Goal: Check status: Check status

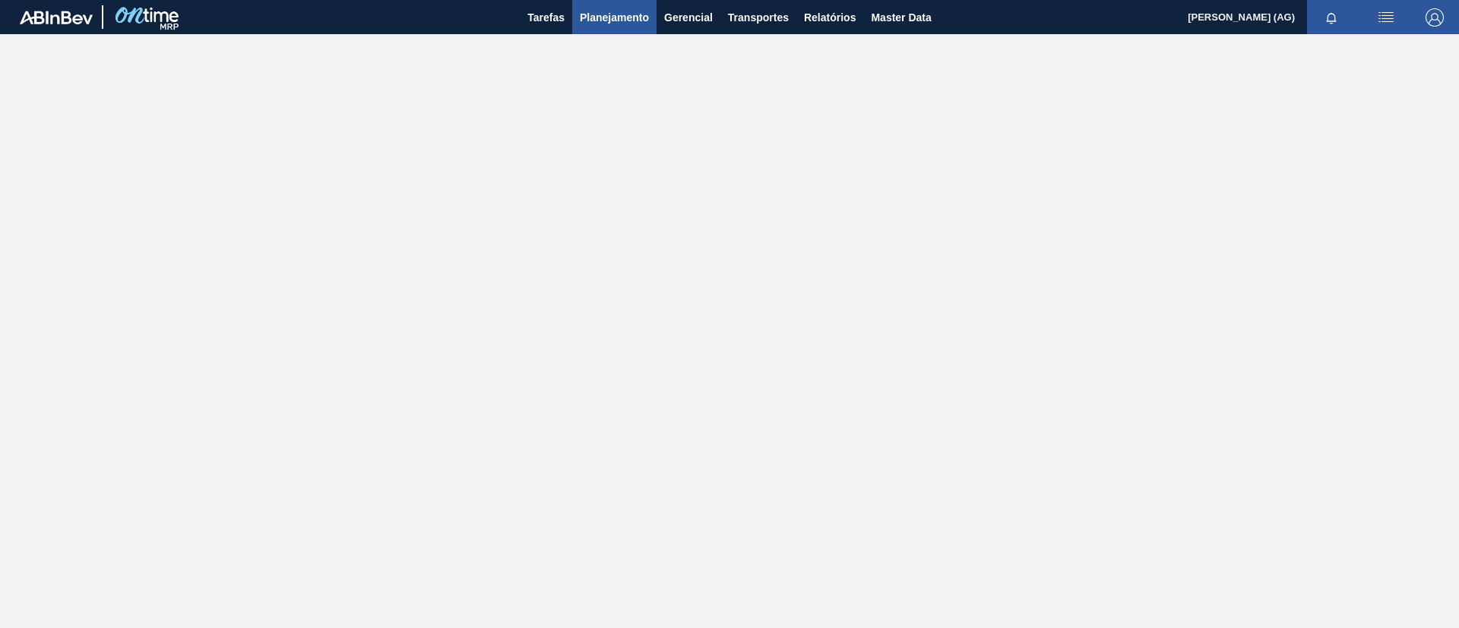
click at [637, 14] on span "Planejamento" at bounding box center [614, 17] width 69 height 18
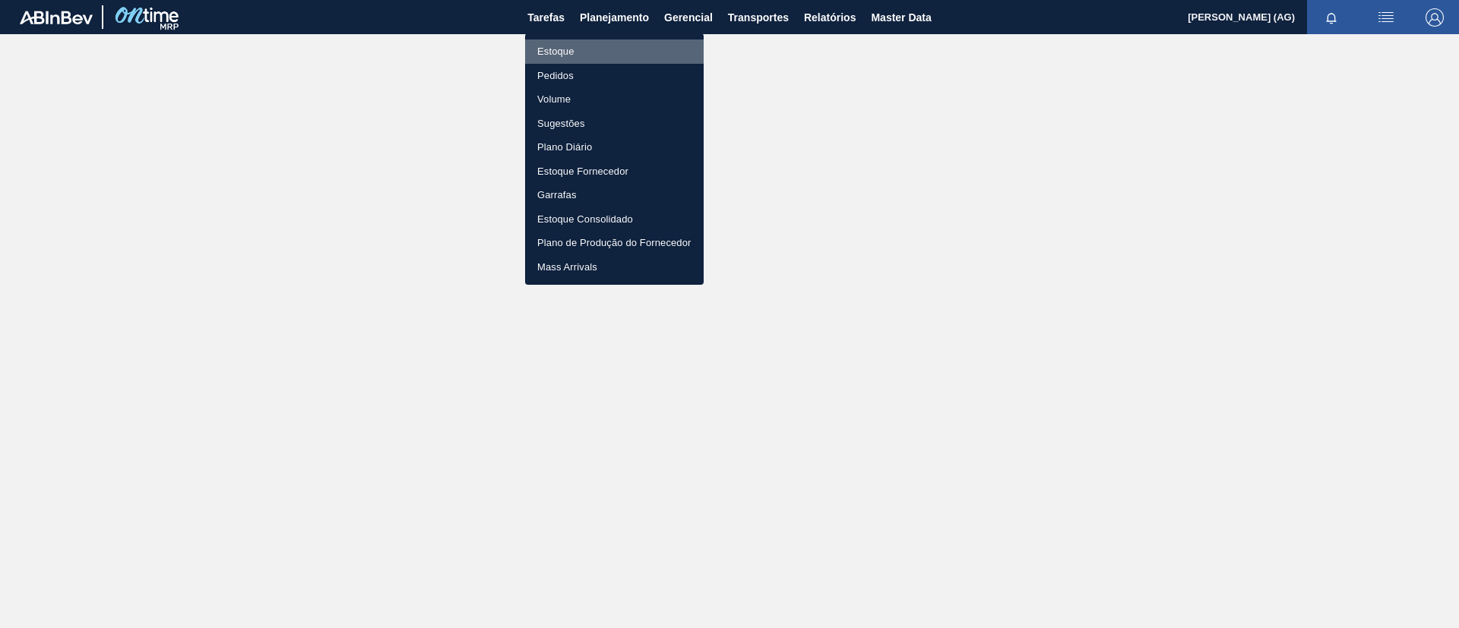
drag, startPoint x: 633, startPoint y: 46, endPoint x: 636, endPoint y: 55, distance: 9.6
click at [633, 47] on li "Estoque" at bounding box center [614, 52] width 179 height 24
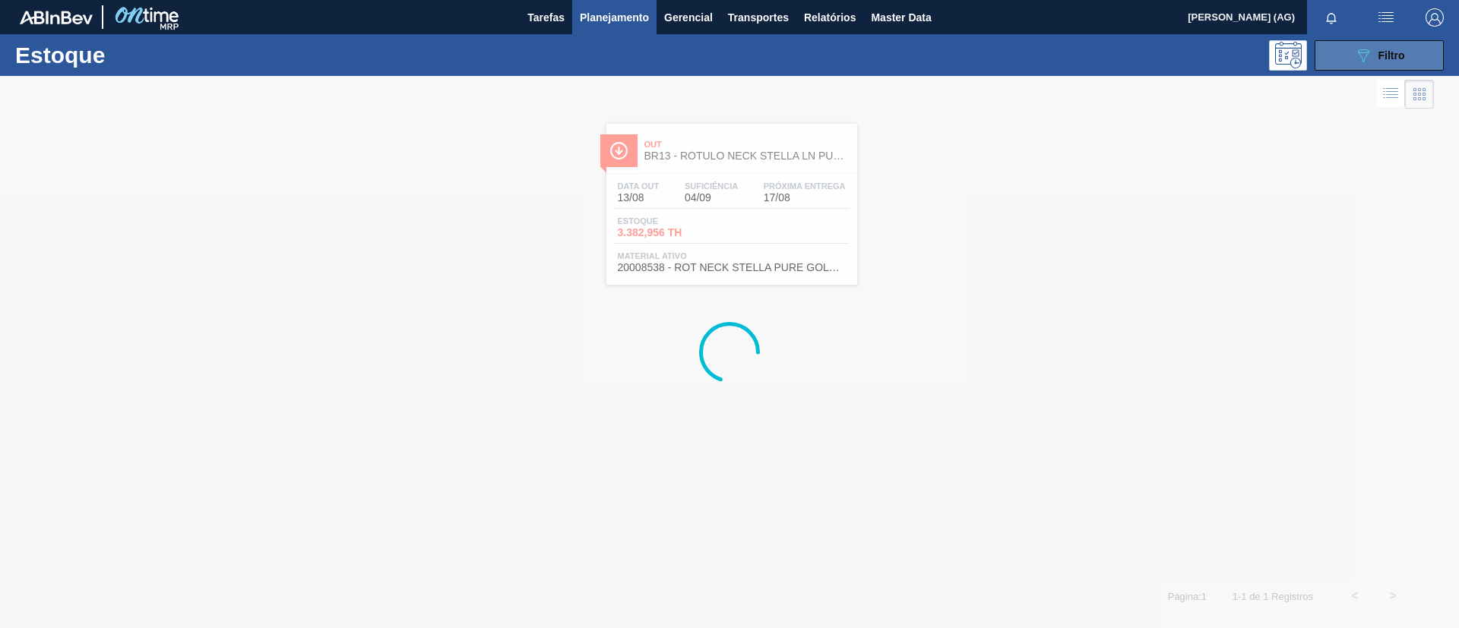
click at [1376, 58] on div "089F7B8B-B2A5-4AFE-B5C0-19BA573D28AC Filtro" at bounding box center [1379, 55] width 51 height 18
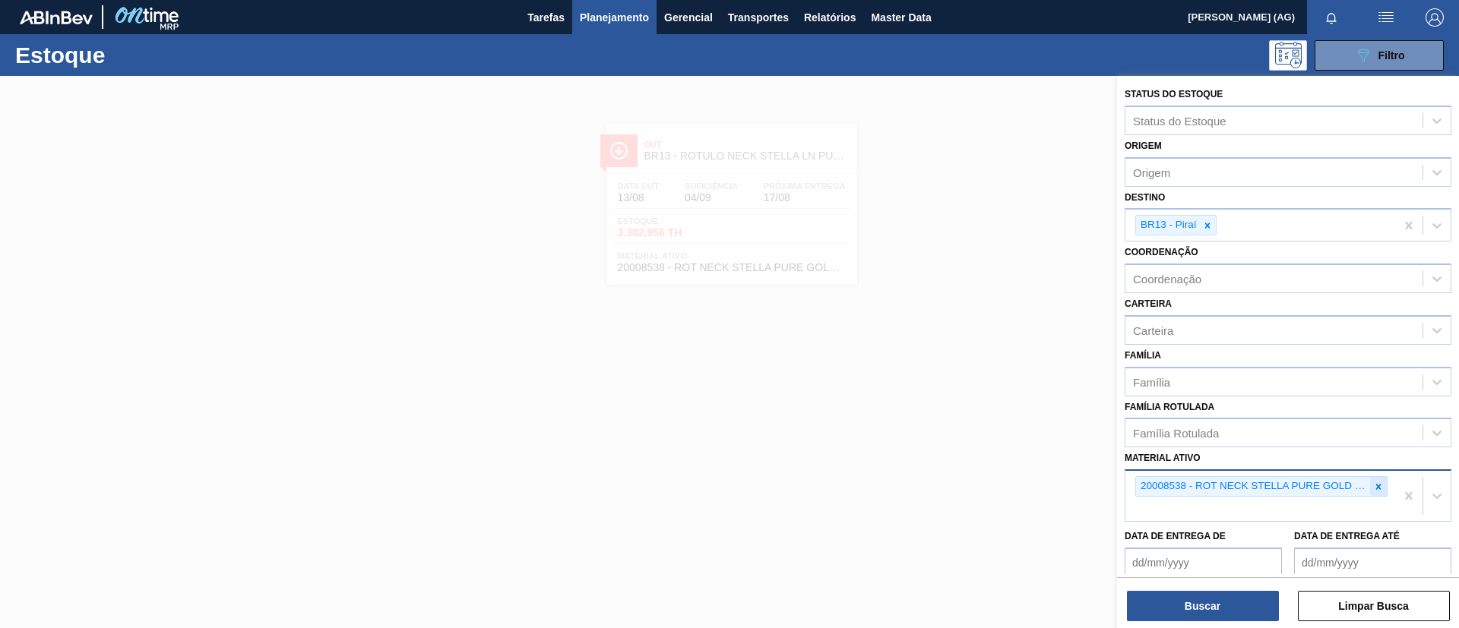
click at [1374, 490] on icon at bounding box center [1378, 487] width 11 height 11
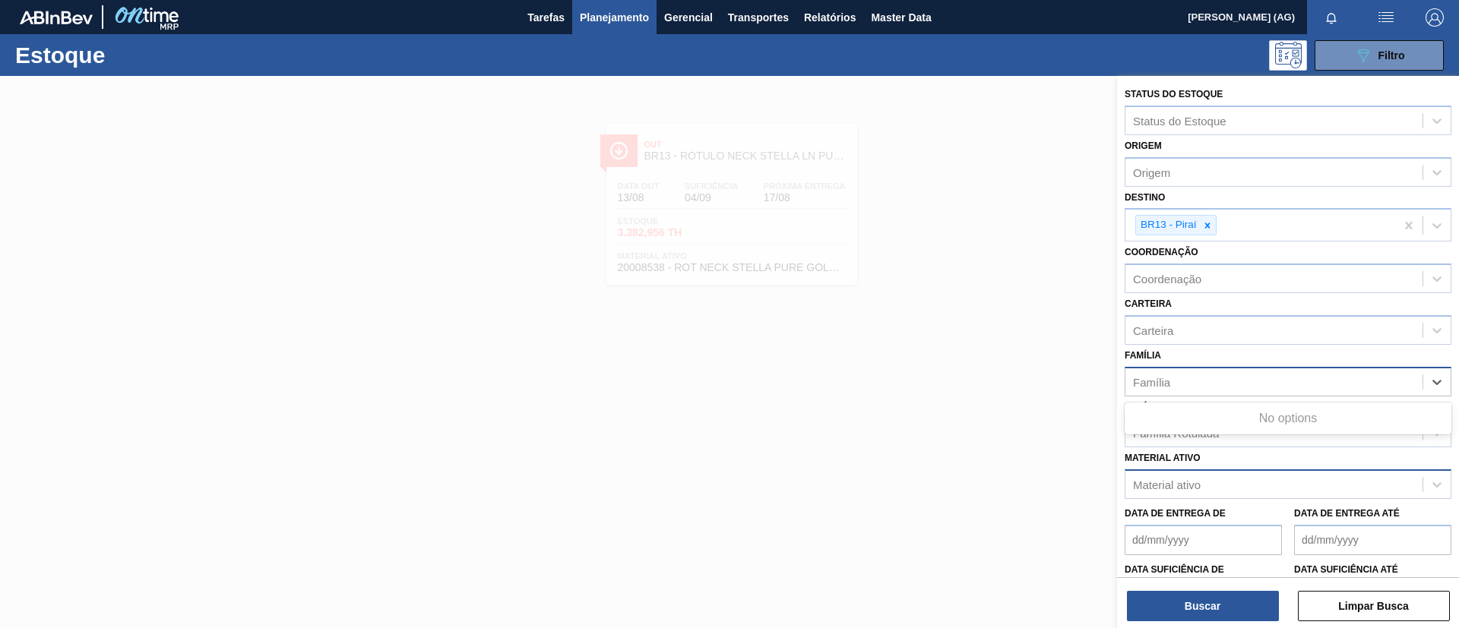
click at [1228, 384] on div "Família" at bounding box center [1273, 382] width 297 height 22
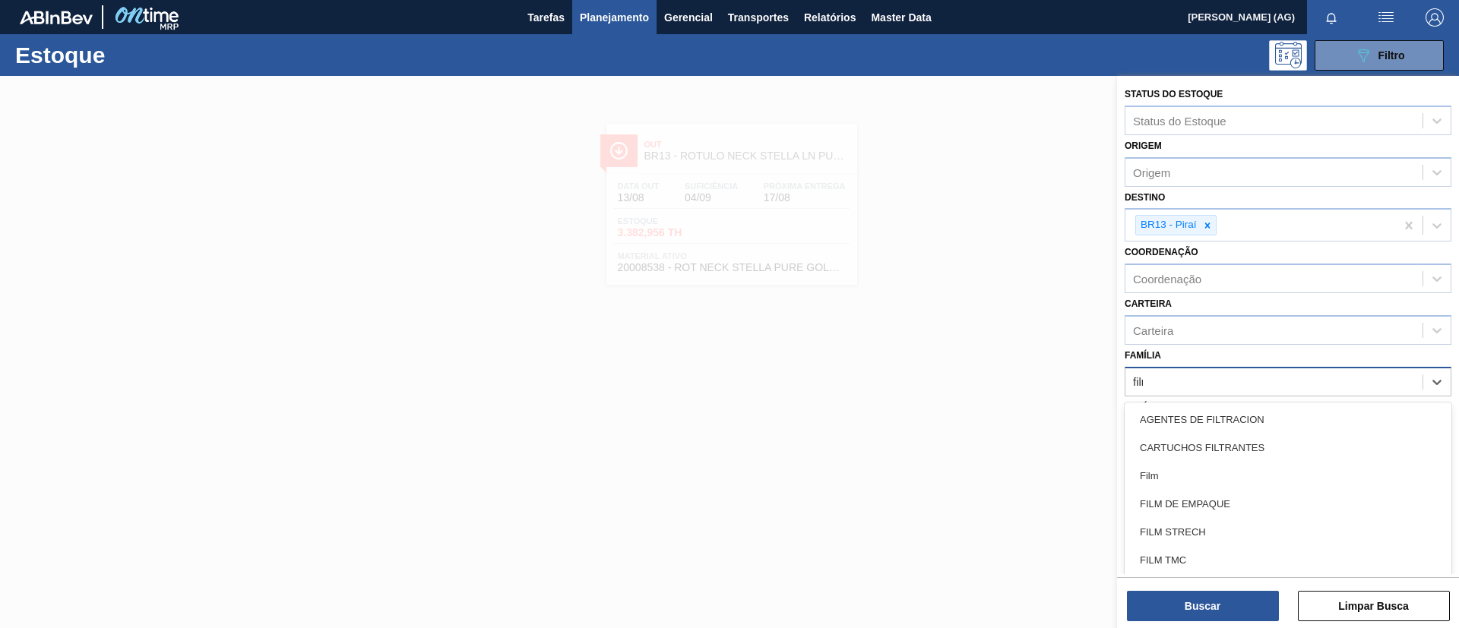
type input "filme"
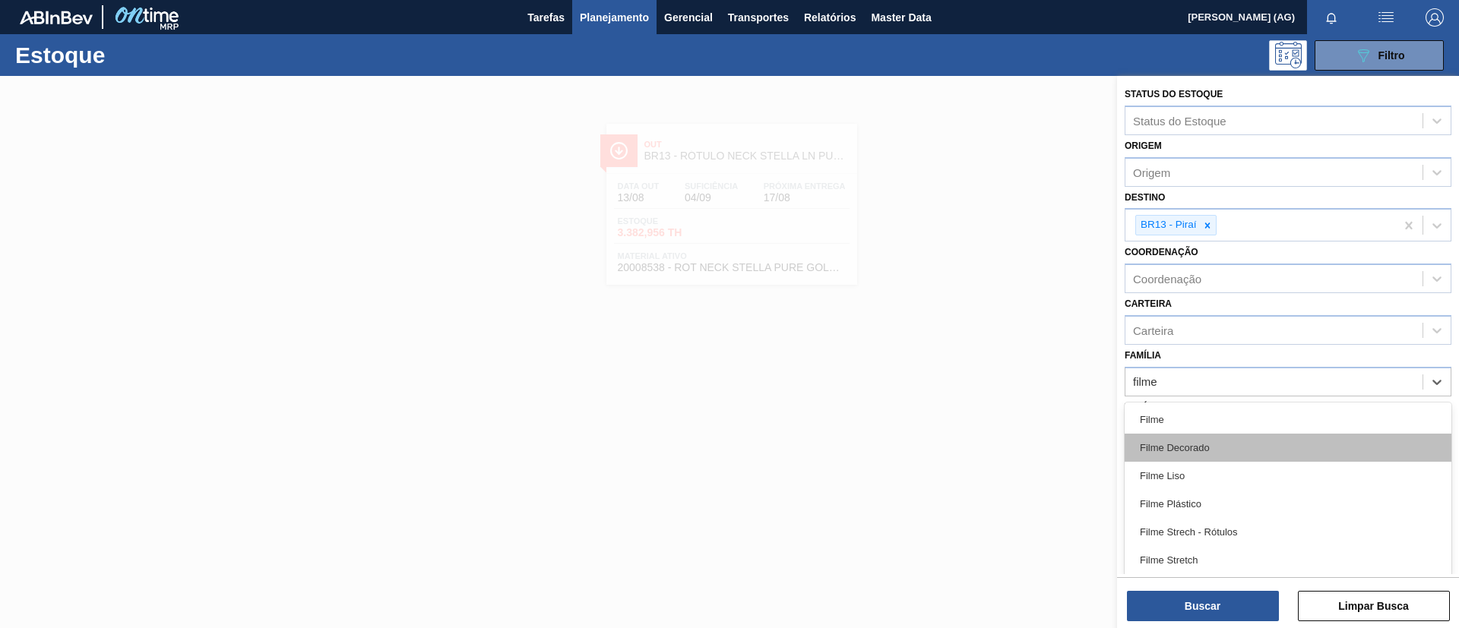
click at [1243, 448] on div "Filme Decorado" at bounding box center [1287, 448] width 327 height 28
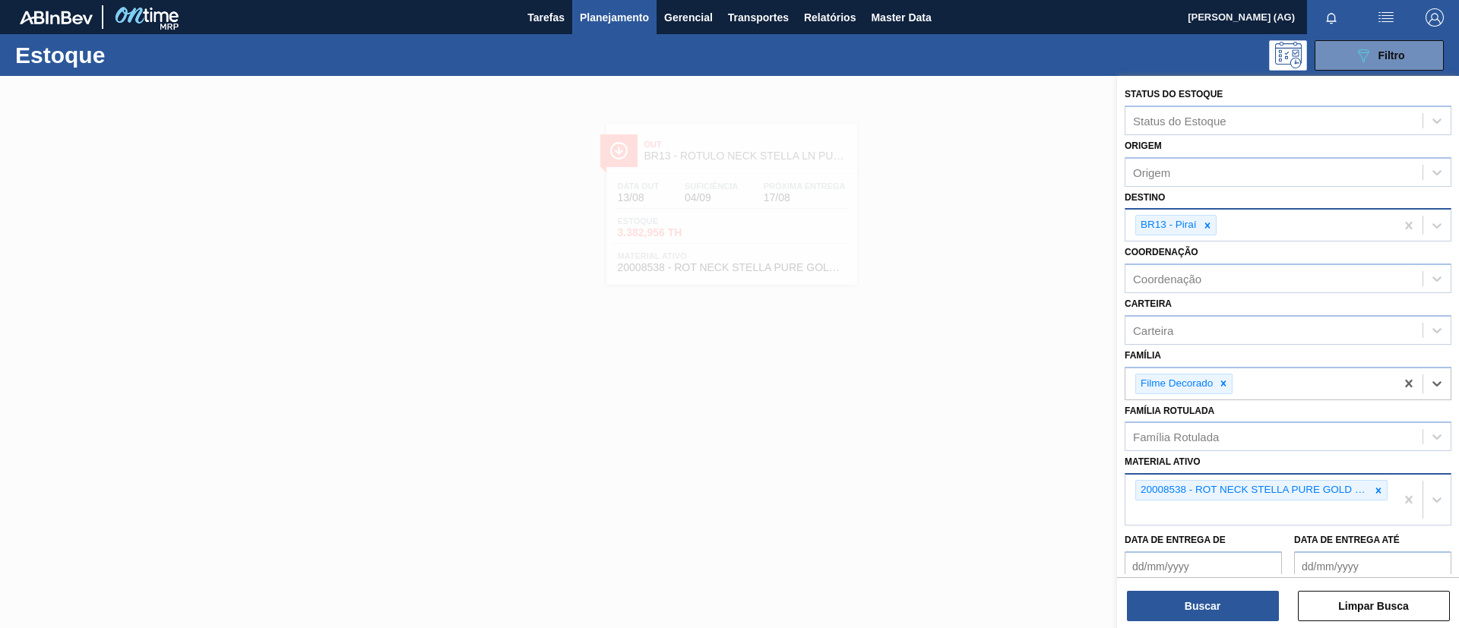
click at [1212, 228] on div at bounding box center [1207, 225] width 17 height 19
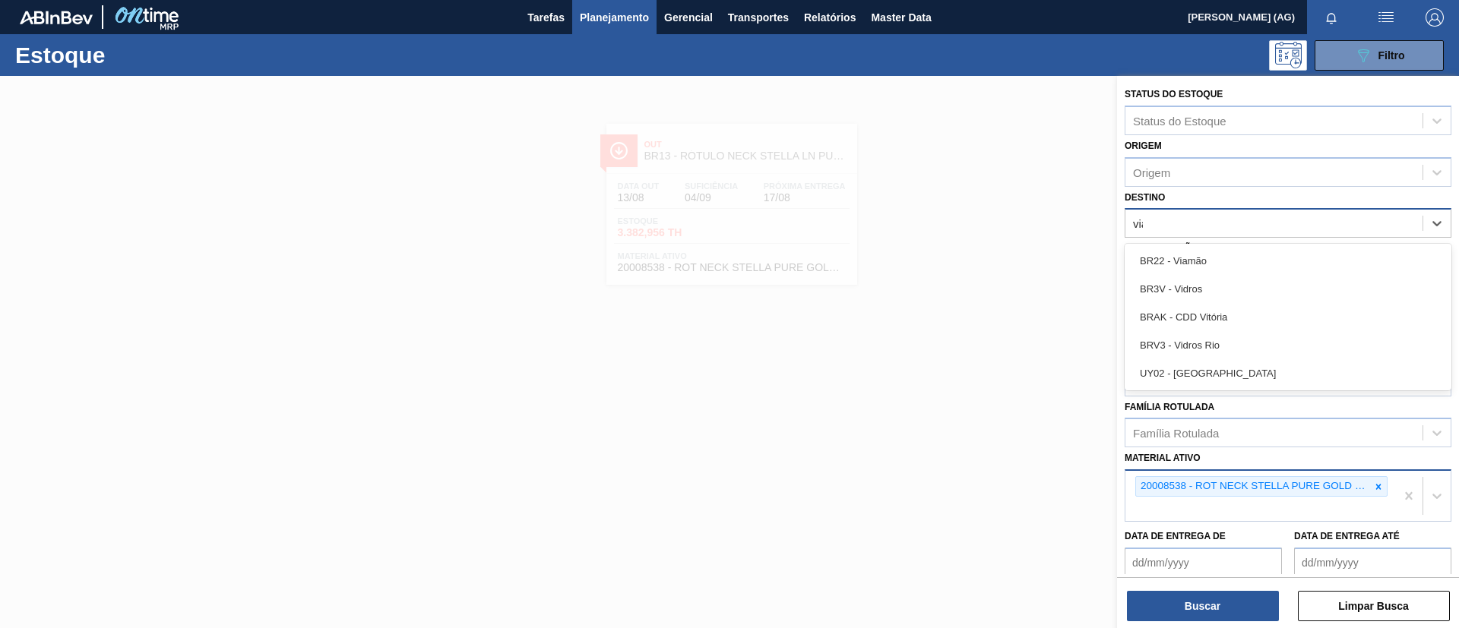
type input "viam"
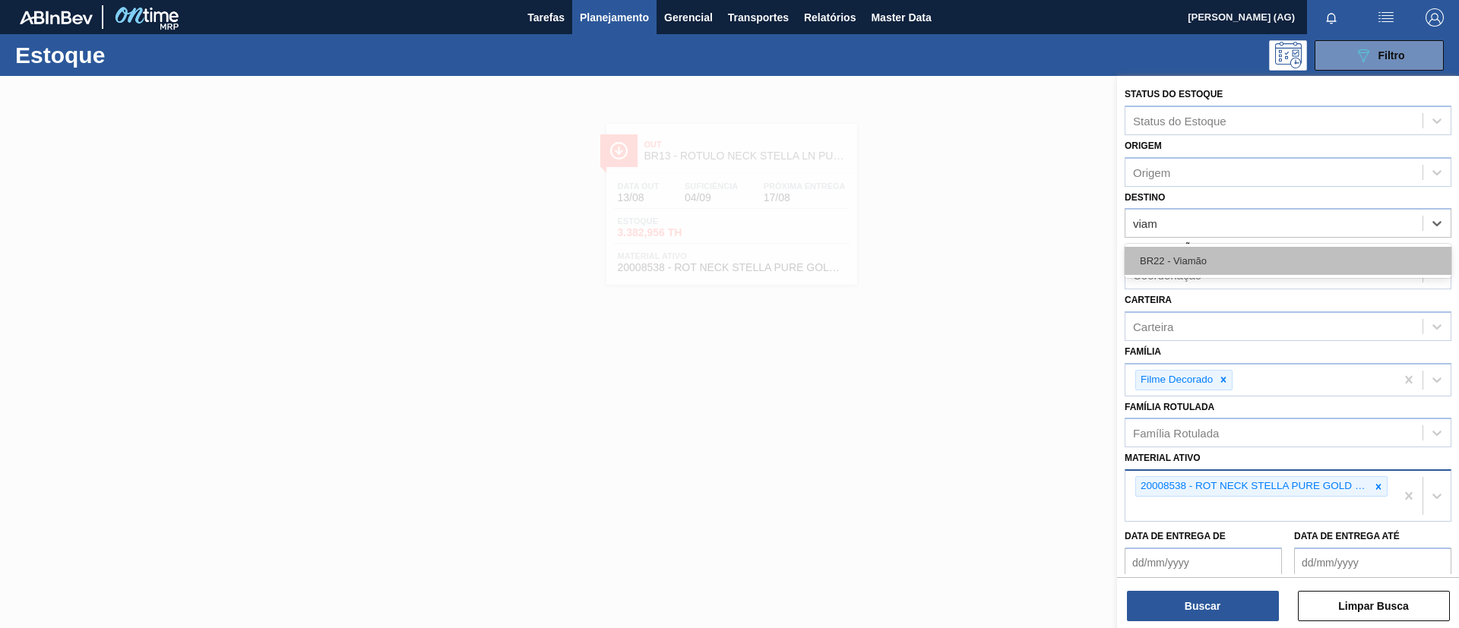
click at [1254, 250] on div "BR22 - Viamão" at bounding box center [1287, 261] width 327 height 28
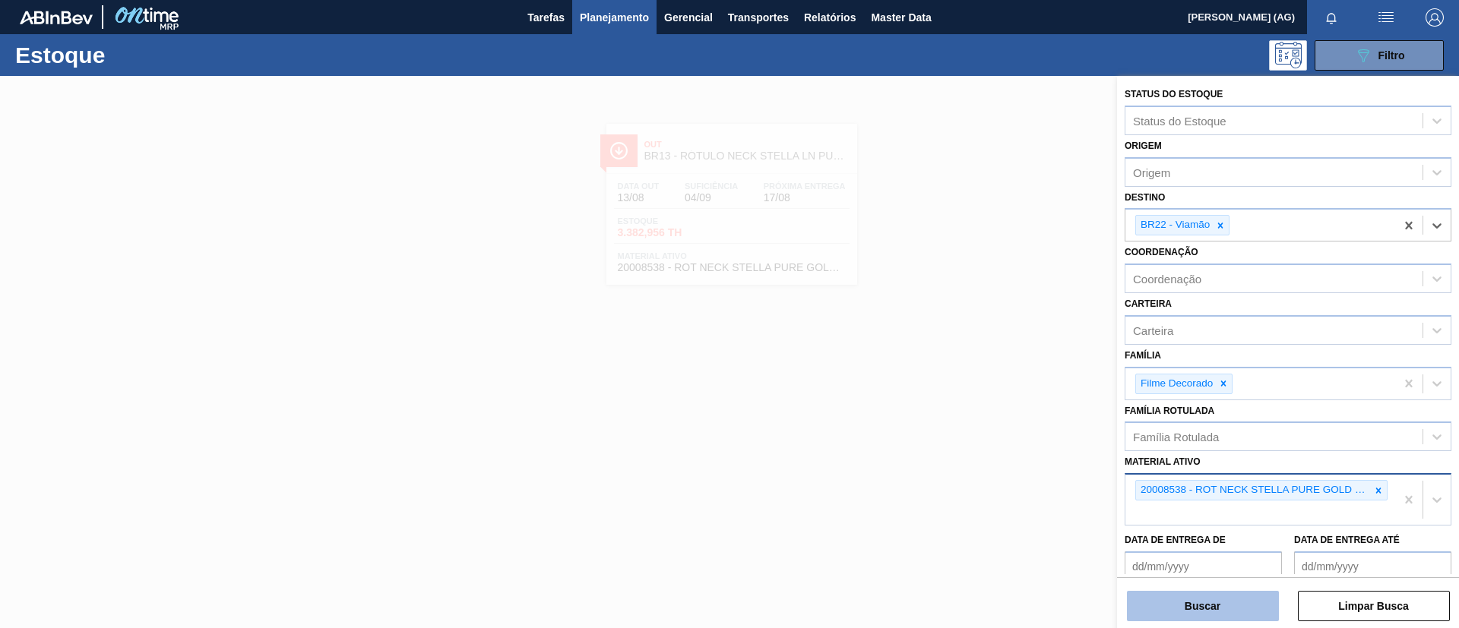
click at [1241, 609] on button "Buscar" at bounding box center [1203, 606] width 152 height 30
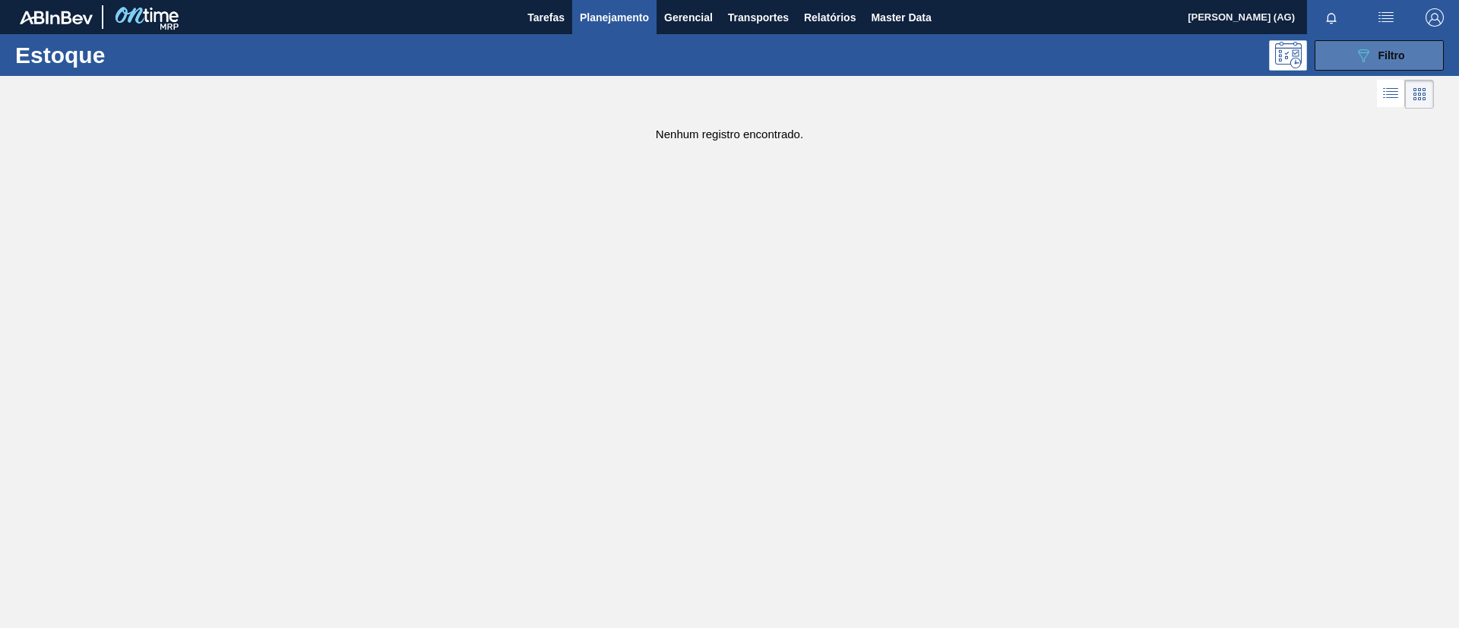
click at [1380, 46] on div "089F7B8B-B2A5-4AFE-B5C0-19BA573D28AC Filtro" at bounding box center [1379, 55] width 51 height 18
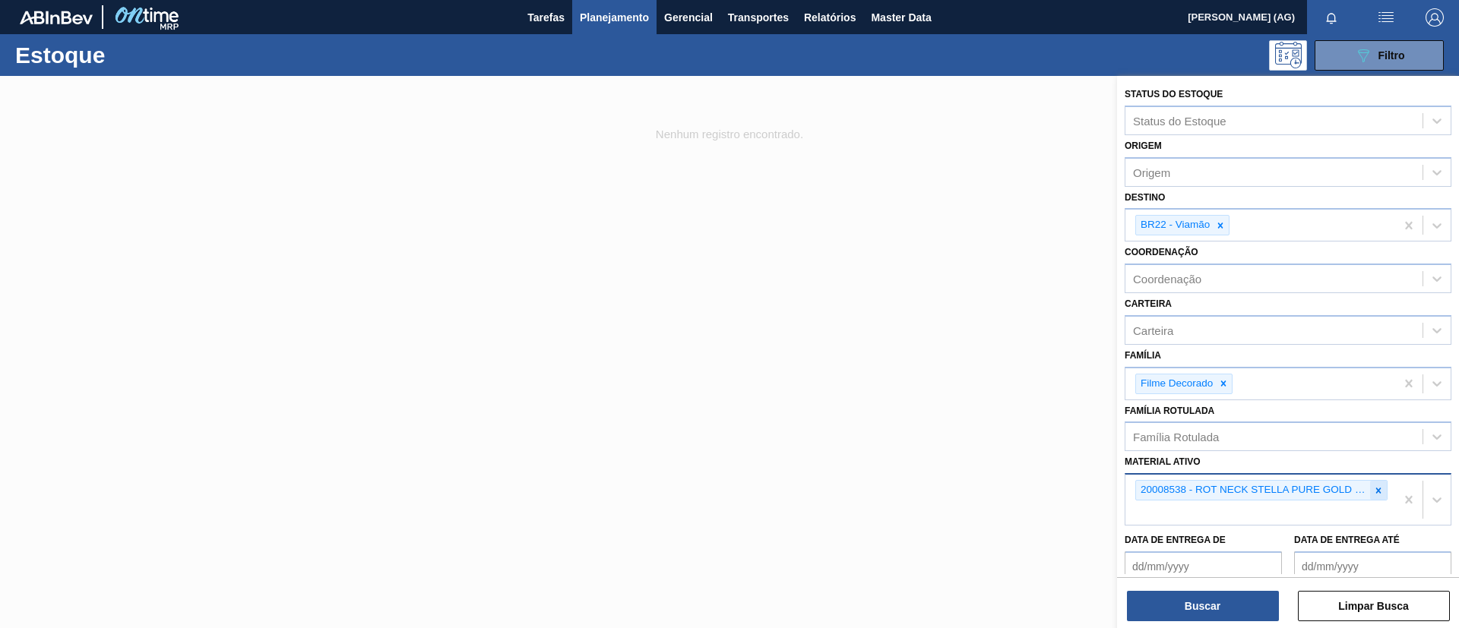
click at [1367, 490] on div "20008538 - ROT NECK STELLA PURE GOLD 330 CX48MIL" at bounding box center [1261, 490] width 252 height 21
click at [1373, 492] on icon at bounding box center [1378, 490] width 11 height 11
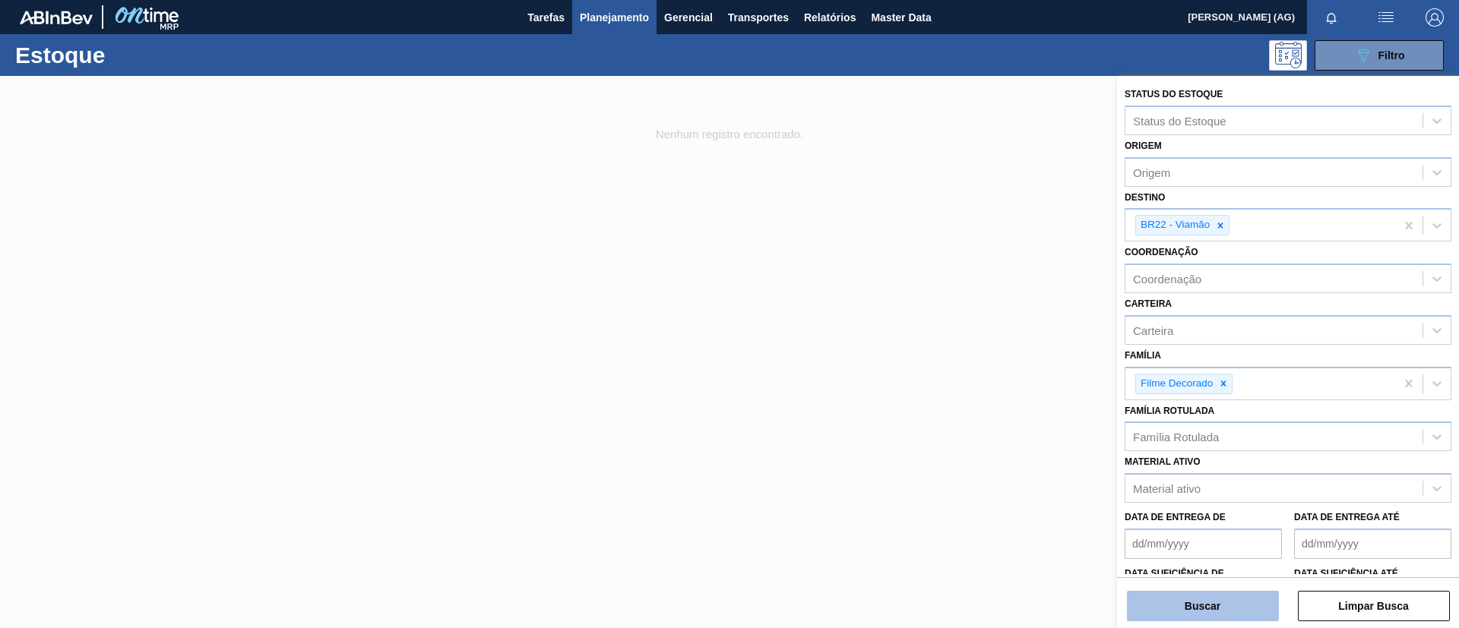
drag, startPoint x: 1156, startPoint y: 624, endPoint x: 1156, endPoint y: 615, distance: 9.1
click at [1156, 623] on div "Status do Estoque Status do Estoque Origem Origem Destino BR22 - Viamão Coorden…" at bounding box center [1288, 353] width 342 height 555
click at [1156, 611] on button "Buscar" at bounding box center [1203, 606] width 152 height 30
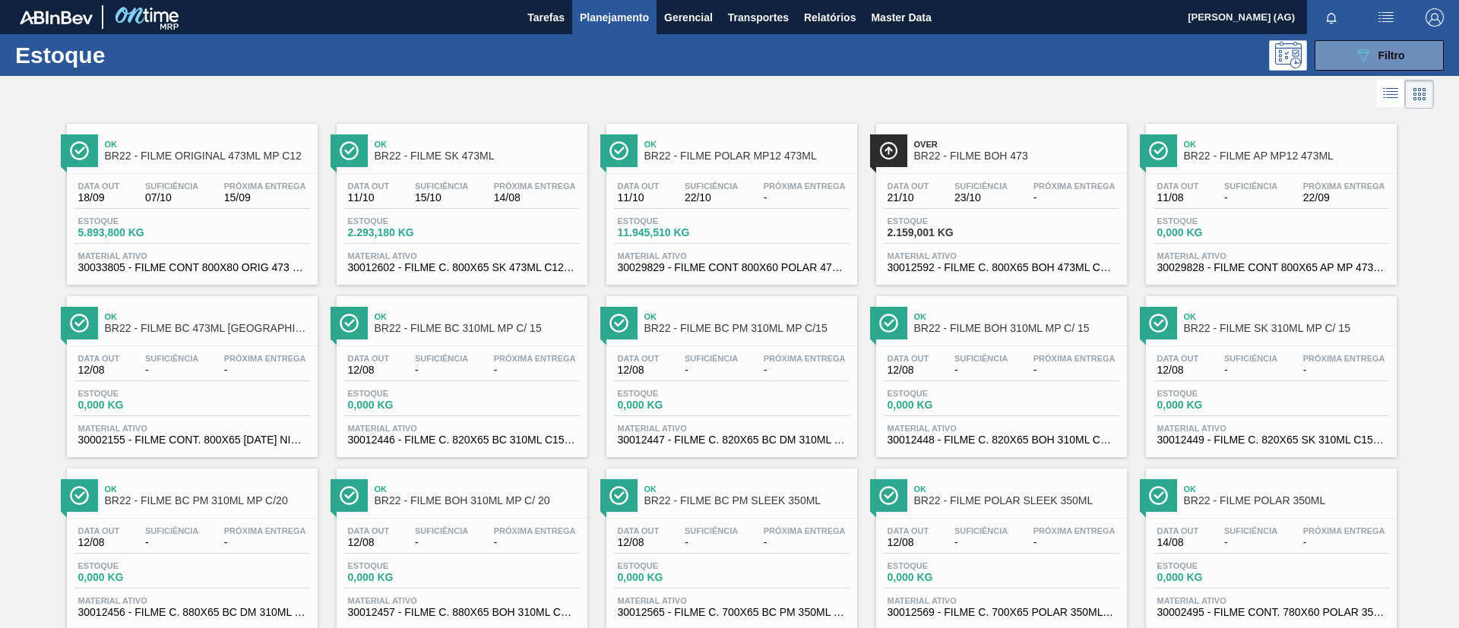
click at [381, 155] on span "BR22 - FILME SK 473ML" at bounding box center [477, 155] width 205 height 11
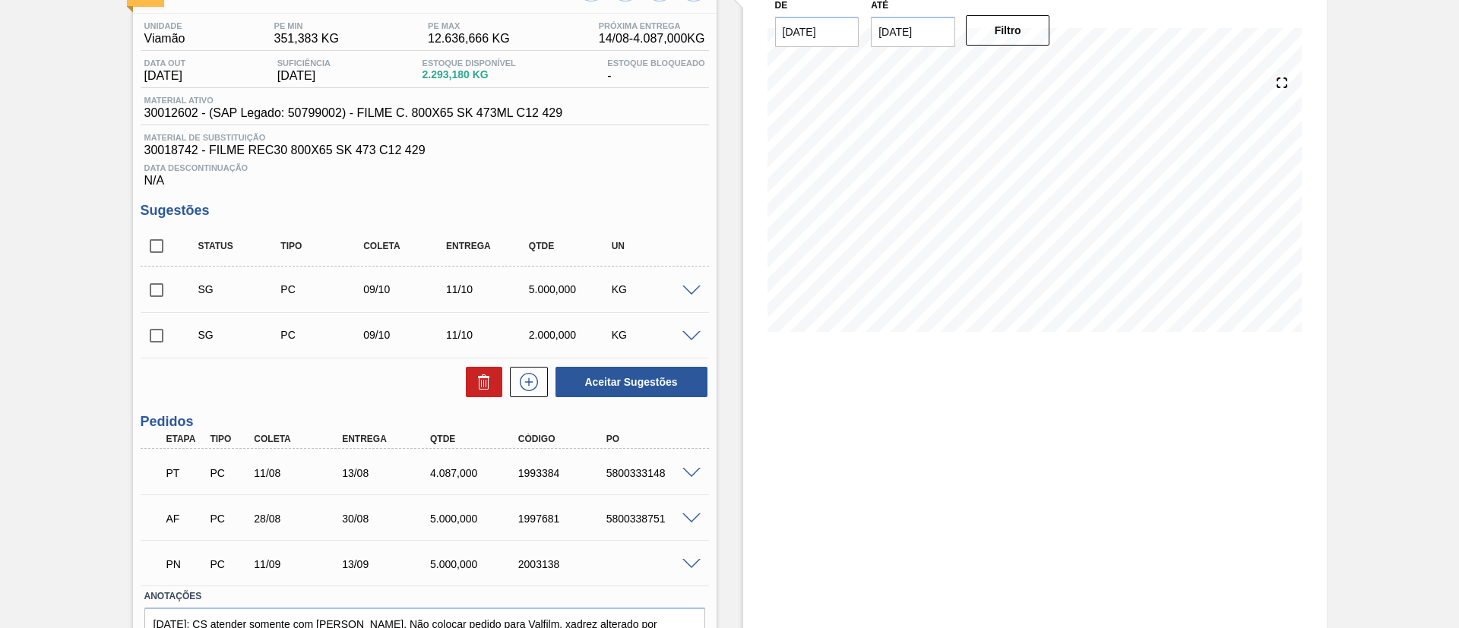
scroll to position [114, 0]
click at [693, 473] on span at bounding box center [691, 471] width 18 height 11
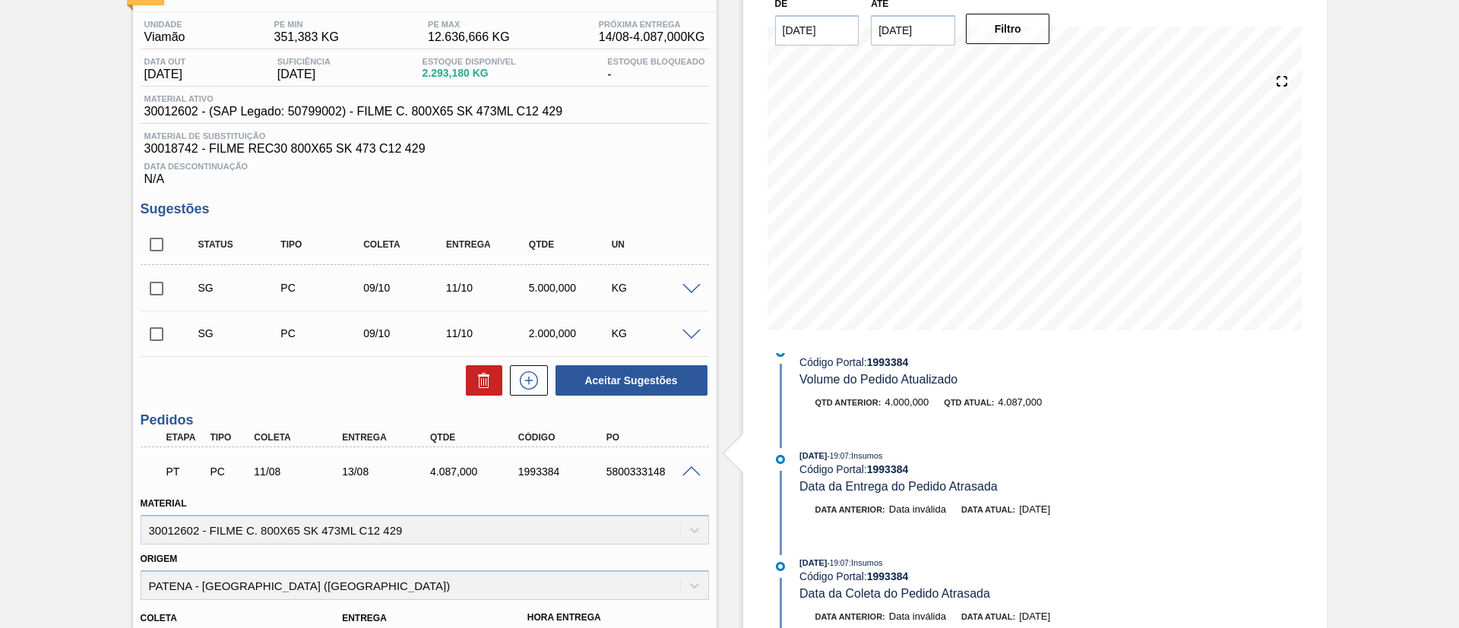
scroll to position [0, 0]
